Goal: Transaction & Acquisition: Purchase product/service

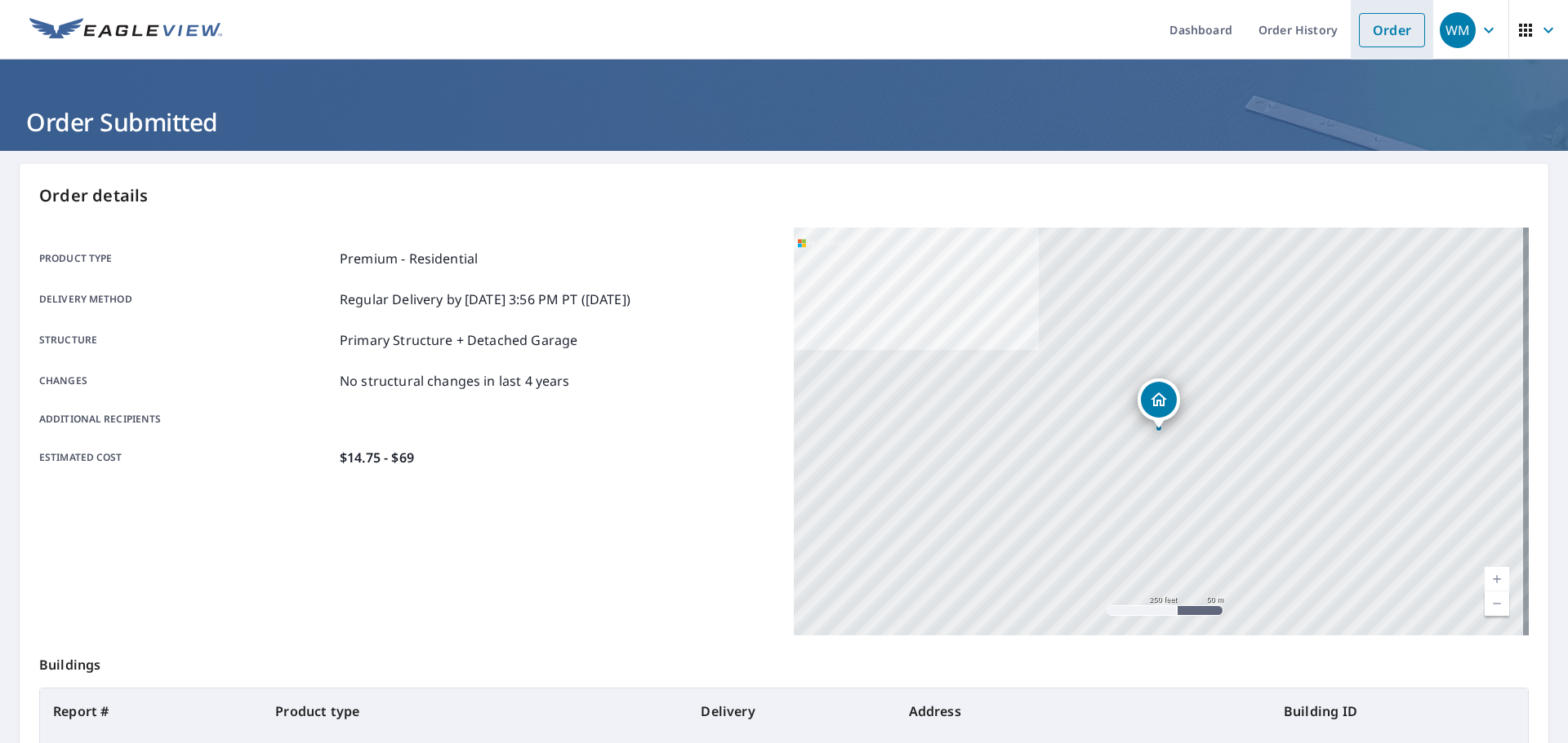
click at [1364, 29] on link "Order" at bounding box center [1391, 30] width 66 height 35
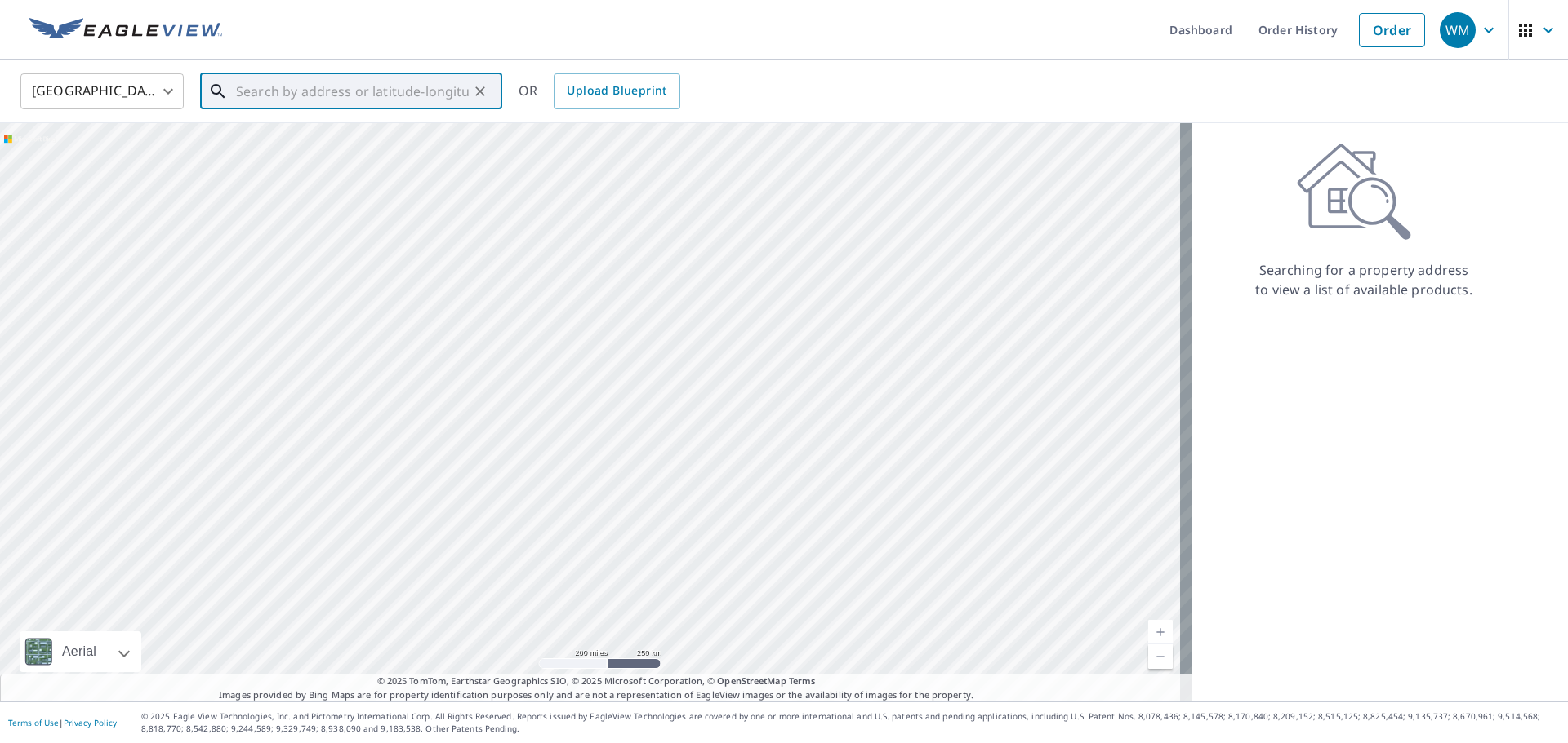
paste input "[STREET_ADDRESS][PERSON_NAME]"
click at [323, 136] on span "[STREET_ADDRESS]" at bounding box center [360, 138] width 256 height 19
type input "[STREET_ADDRESS][PERSON_NAME]"
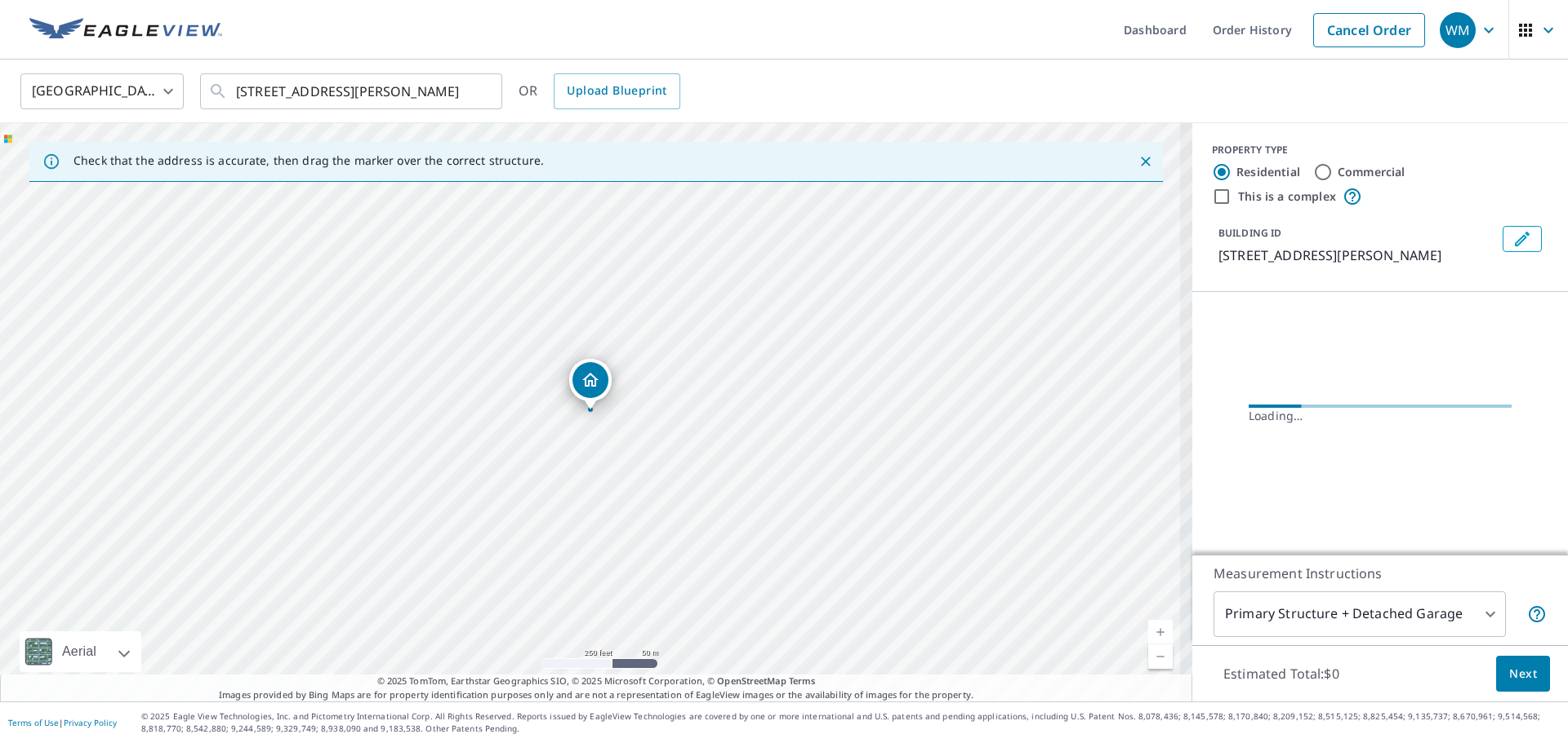
scroll to position [0, 0]
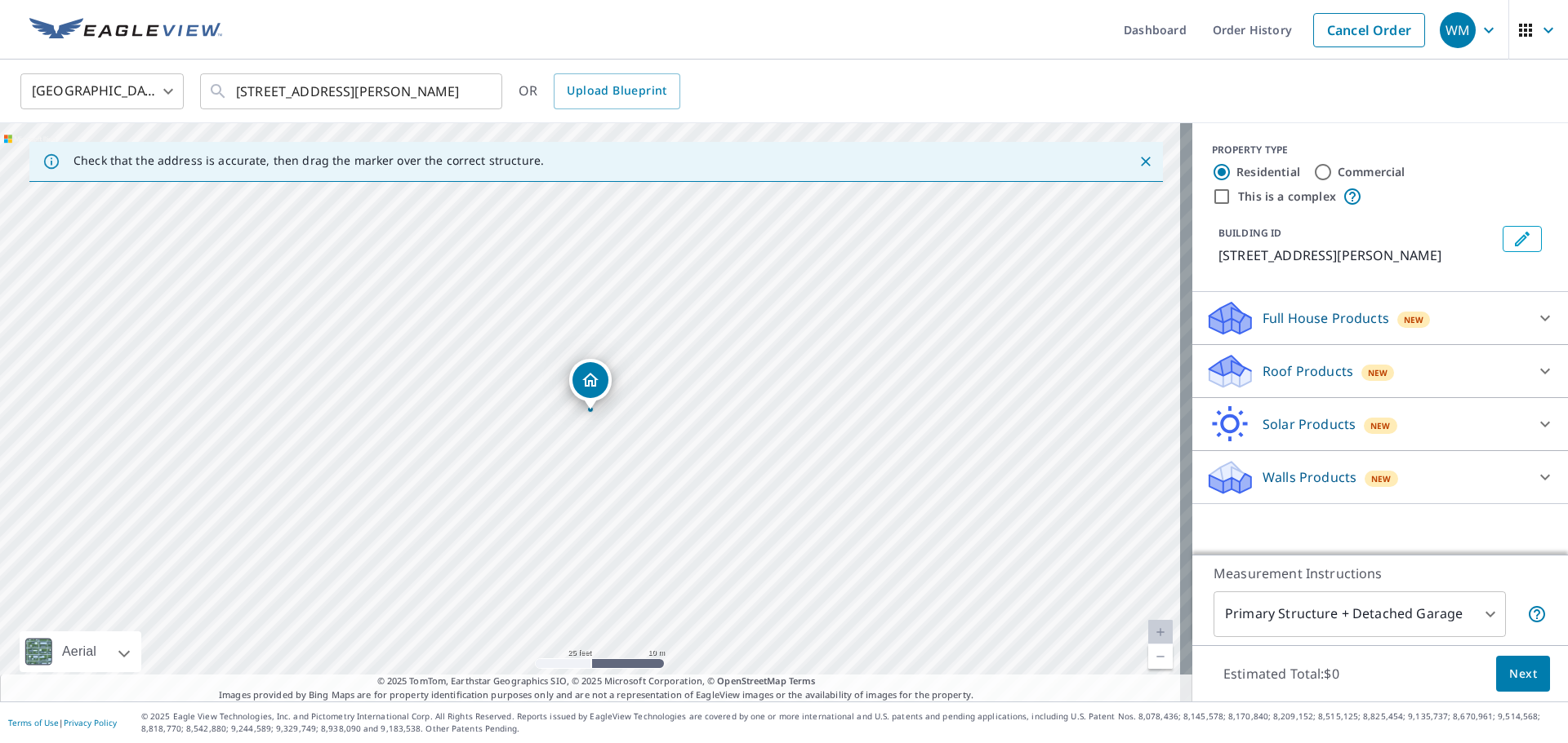
click at [1322, 370] on p "Roof Products" at bounding box center [1307, 371] width 90 height 19
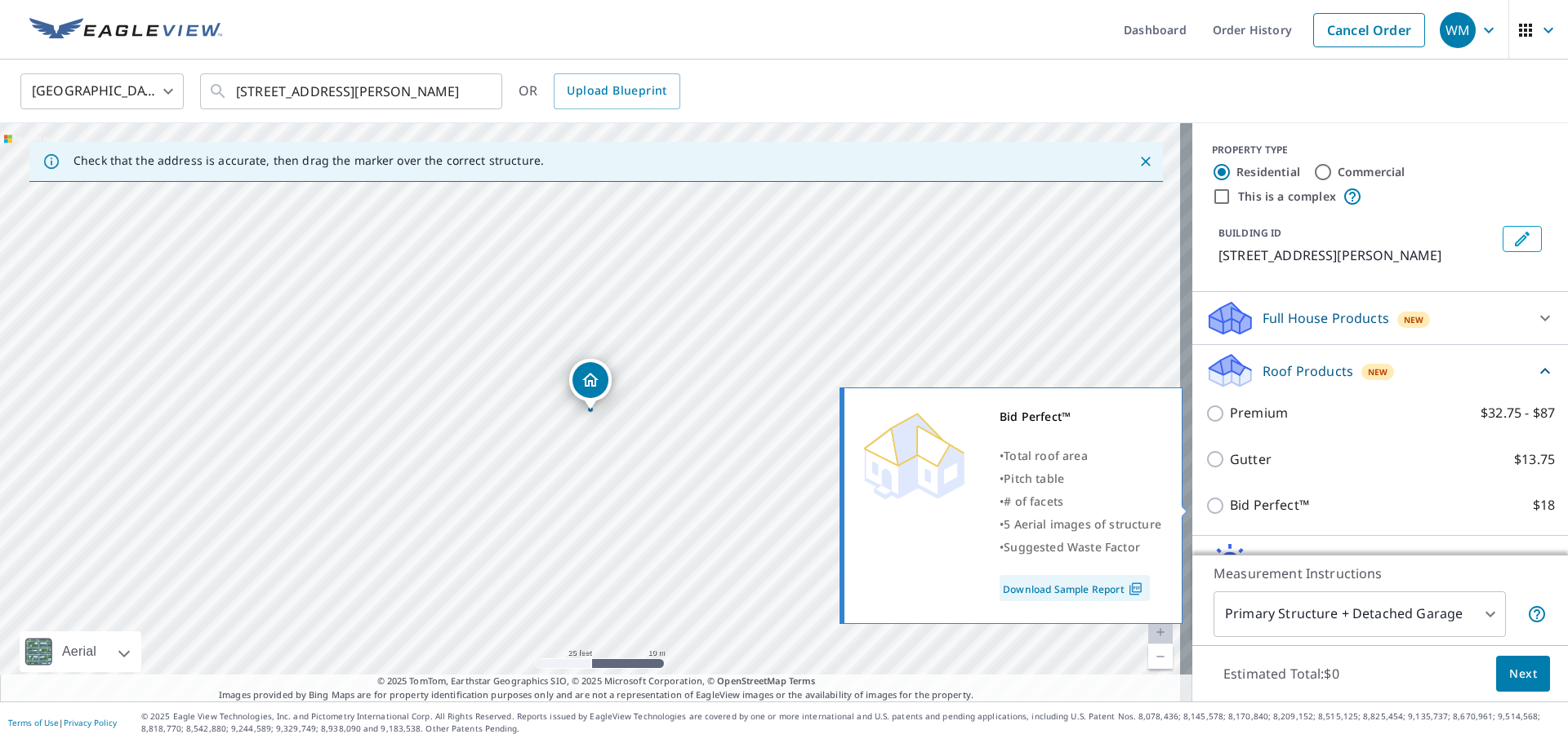
click at [1229, 506] on p "Bid Perfect™" at bounding box center [1269, 506] width 79 height 20
click at [1217, 506] on input "Bid Perfect™ $18" at bounding box center [1217, 506] width 24 height 19
checkbox input "true"
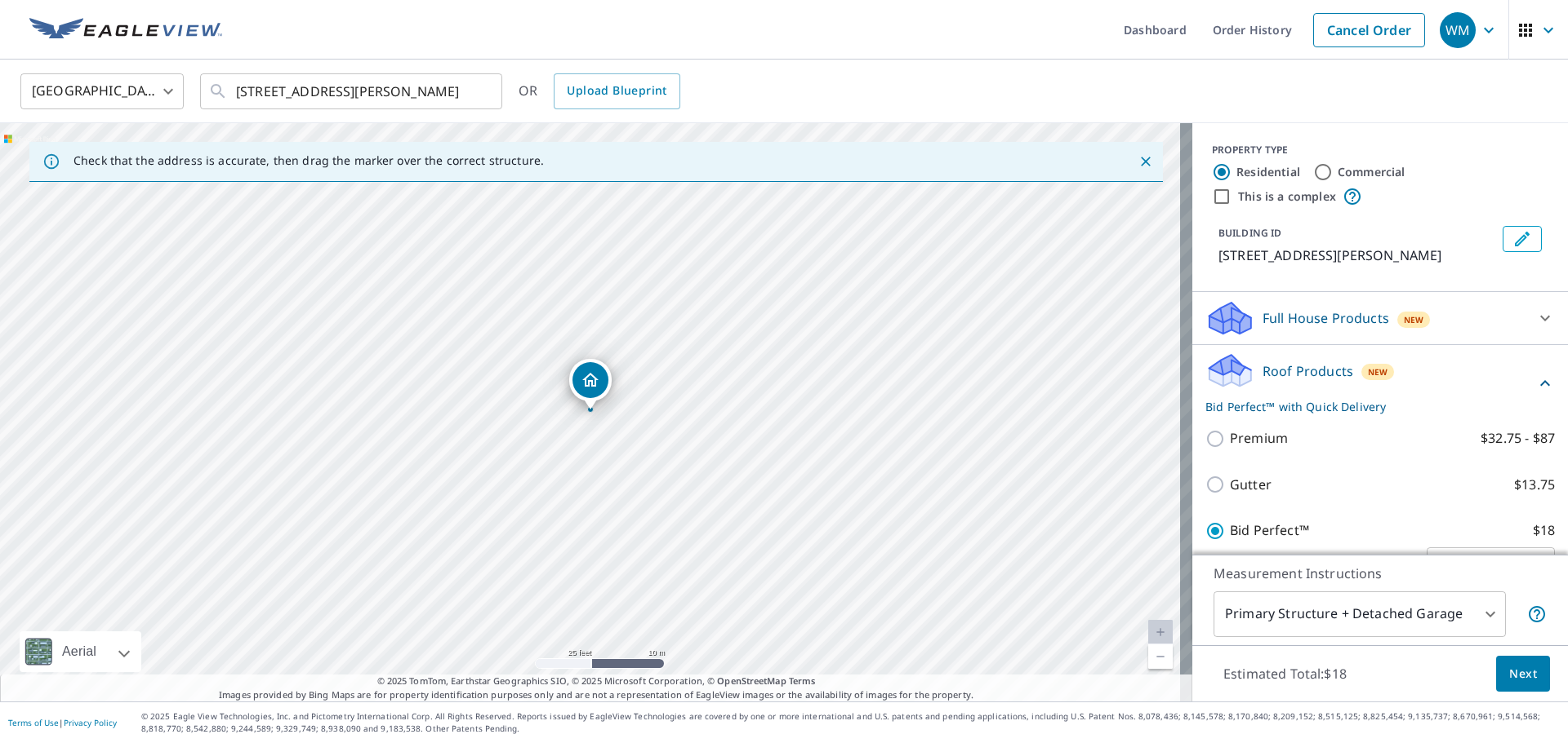
click at [1495, 667] on button "Next" at bounding box center [1522, 674] width 54 height 36
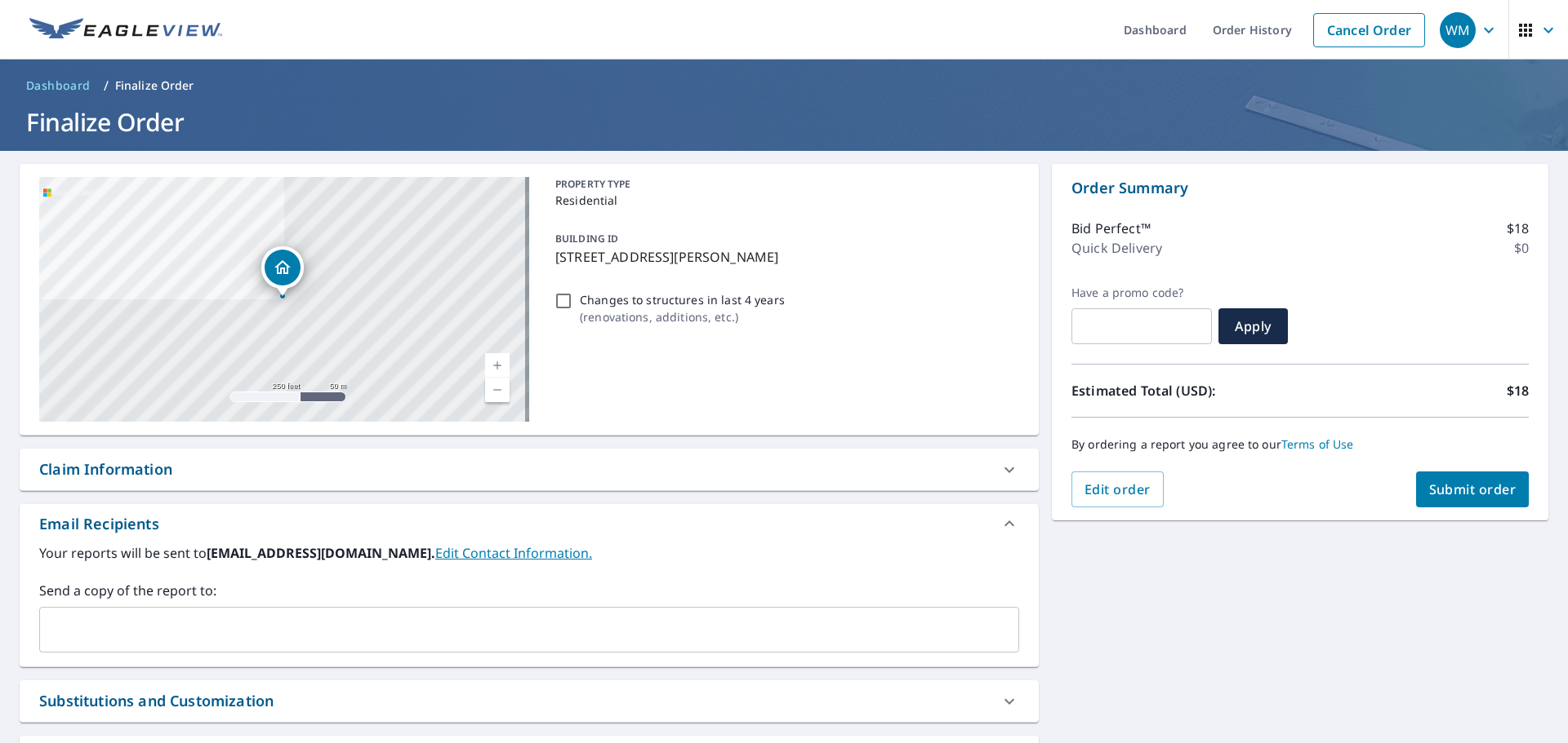
click at [1464, 499] on button "Submit order" at bounding box center [1473, 490] width 113 height 36
